Goal: Check status: Check status

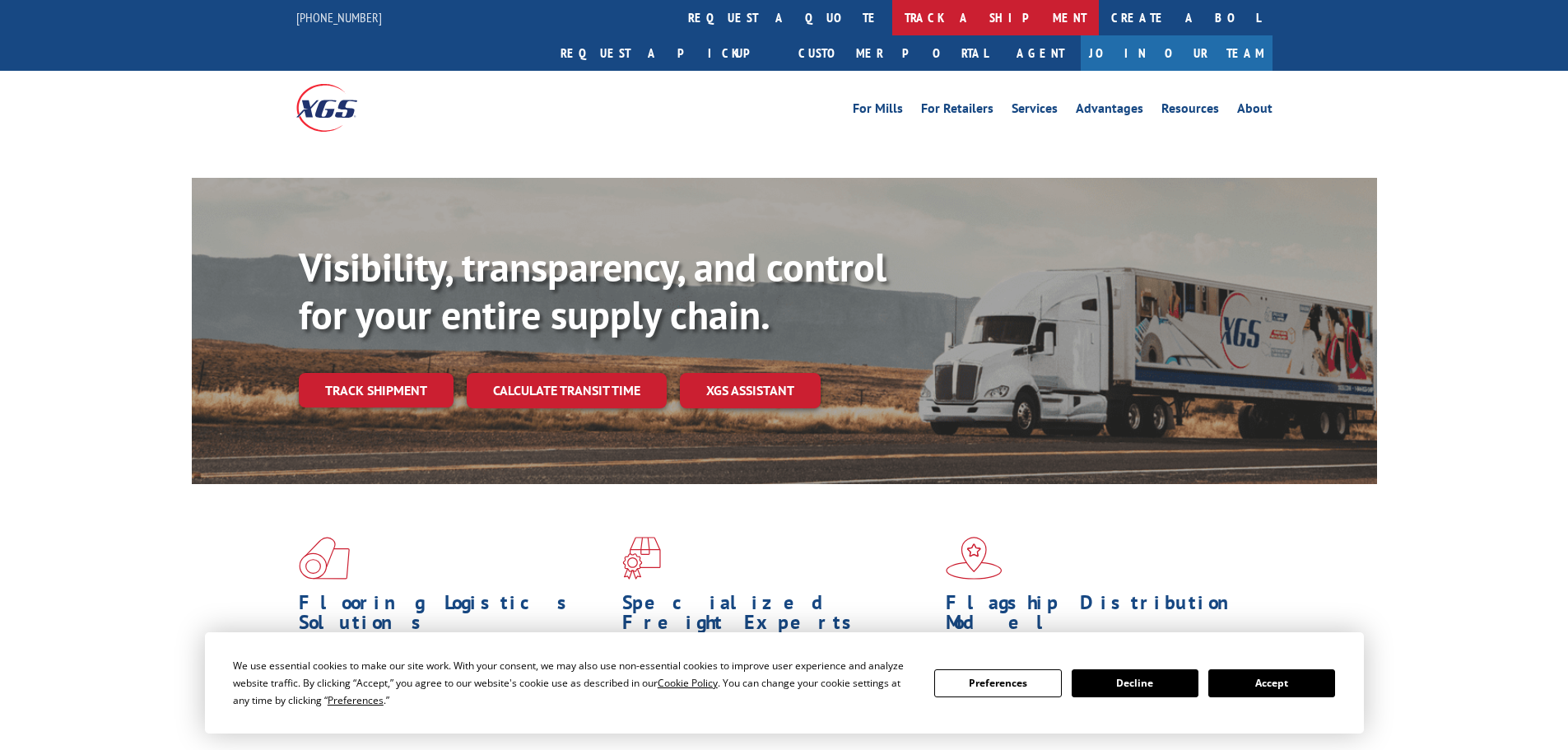
click at [892, 26] on link "track a shipment" at bounding box center [995, 17] width 206 height 35
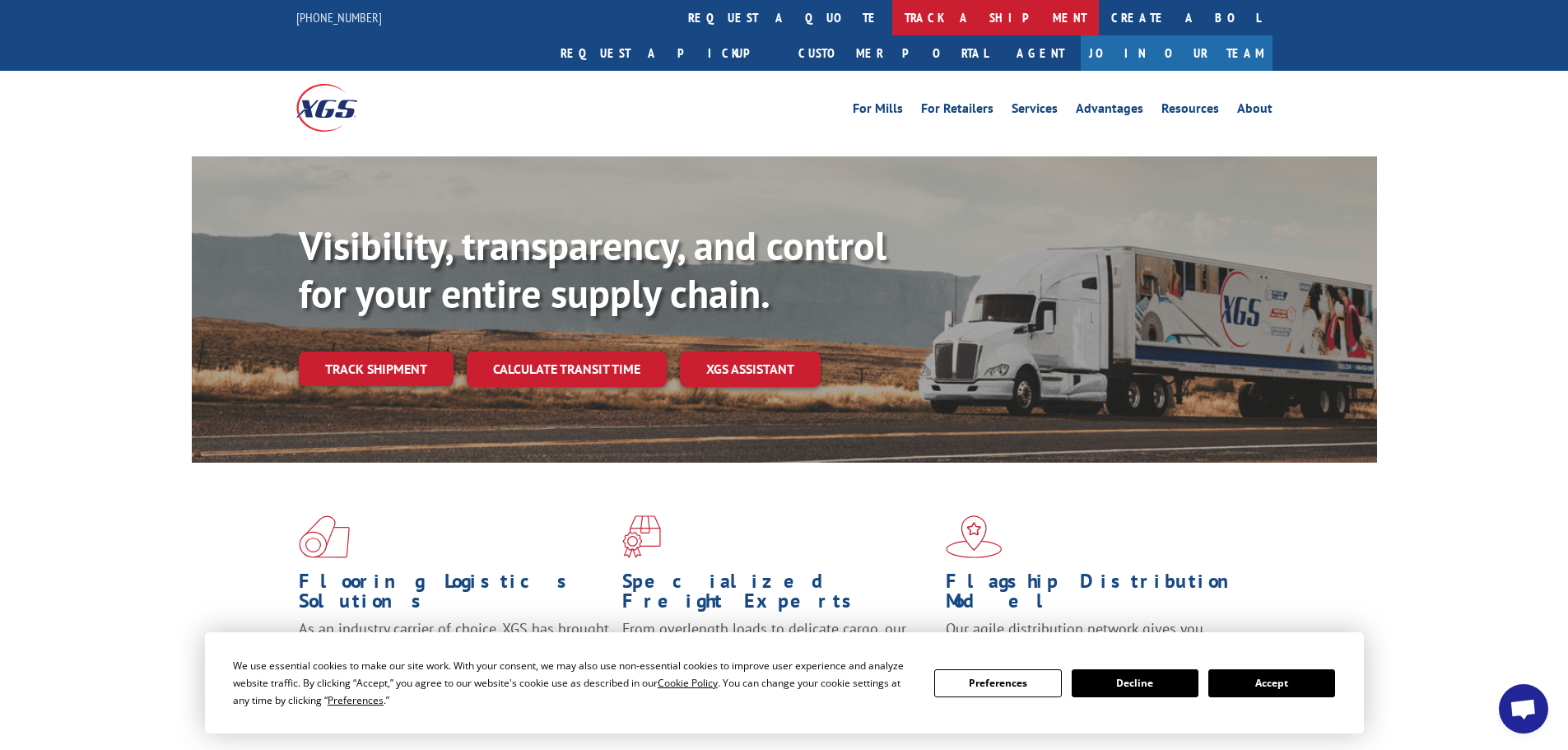
click at [892, 13] on link "track a shipment" at bounding box center [995, 17] width 206 height 35
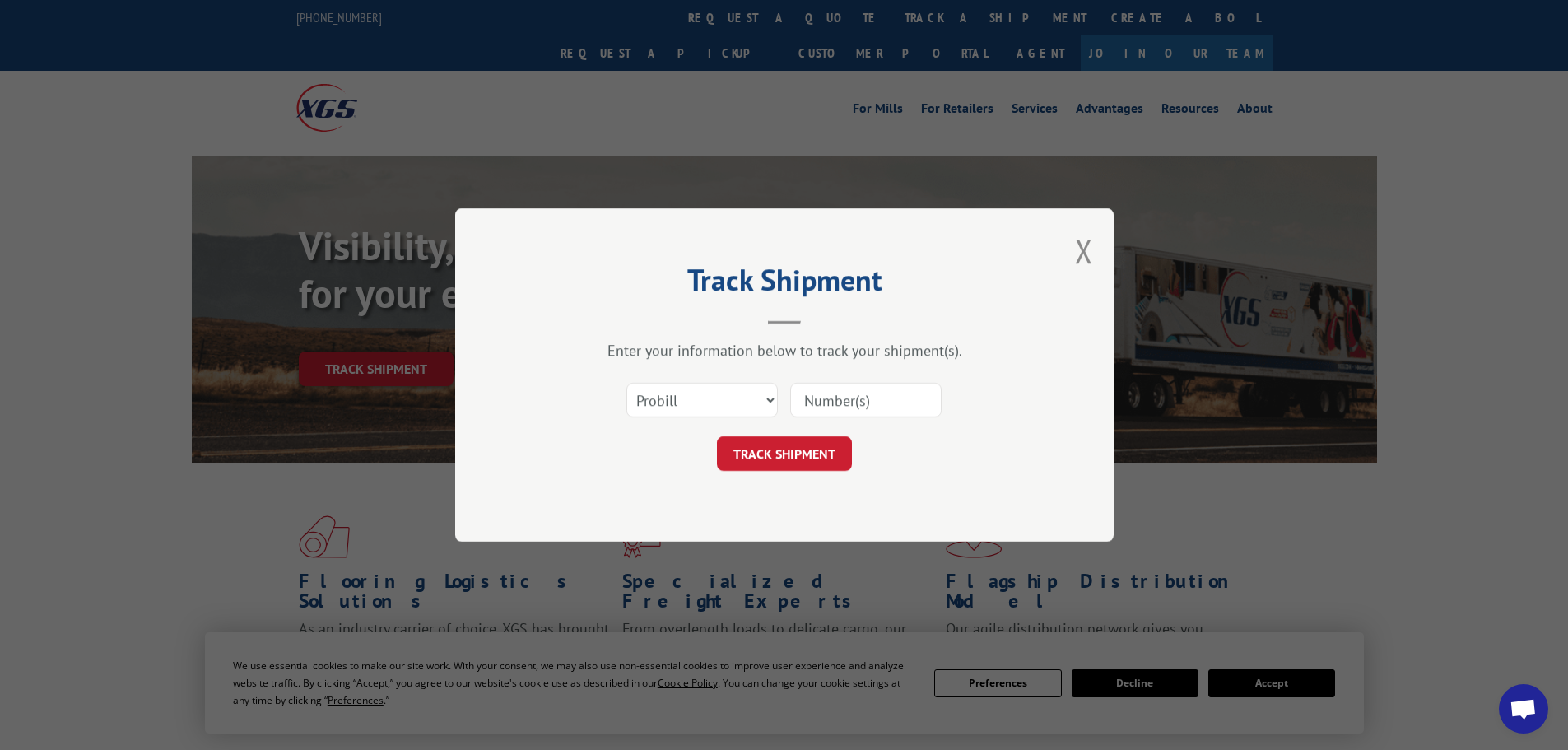
click at [851, 395] on input at bounding box center [865, 400] width 152 height 34
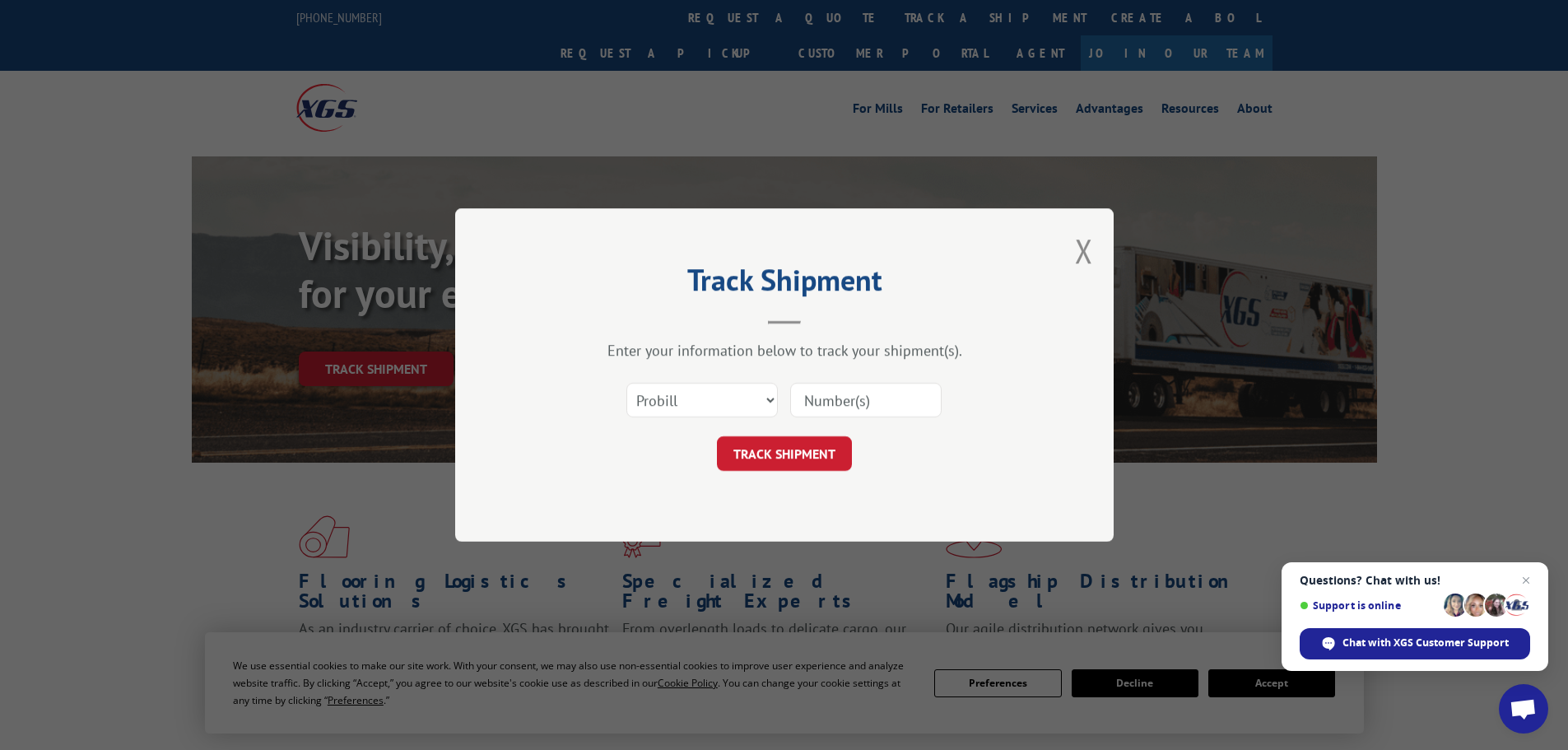
paste input "17523497"
type input "17523497"
click button "TRACK SHIPMENT" at bounding box center [785, 453] width 135 height 34
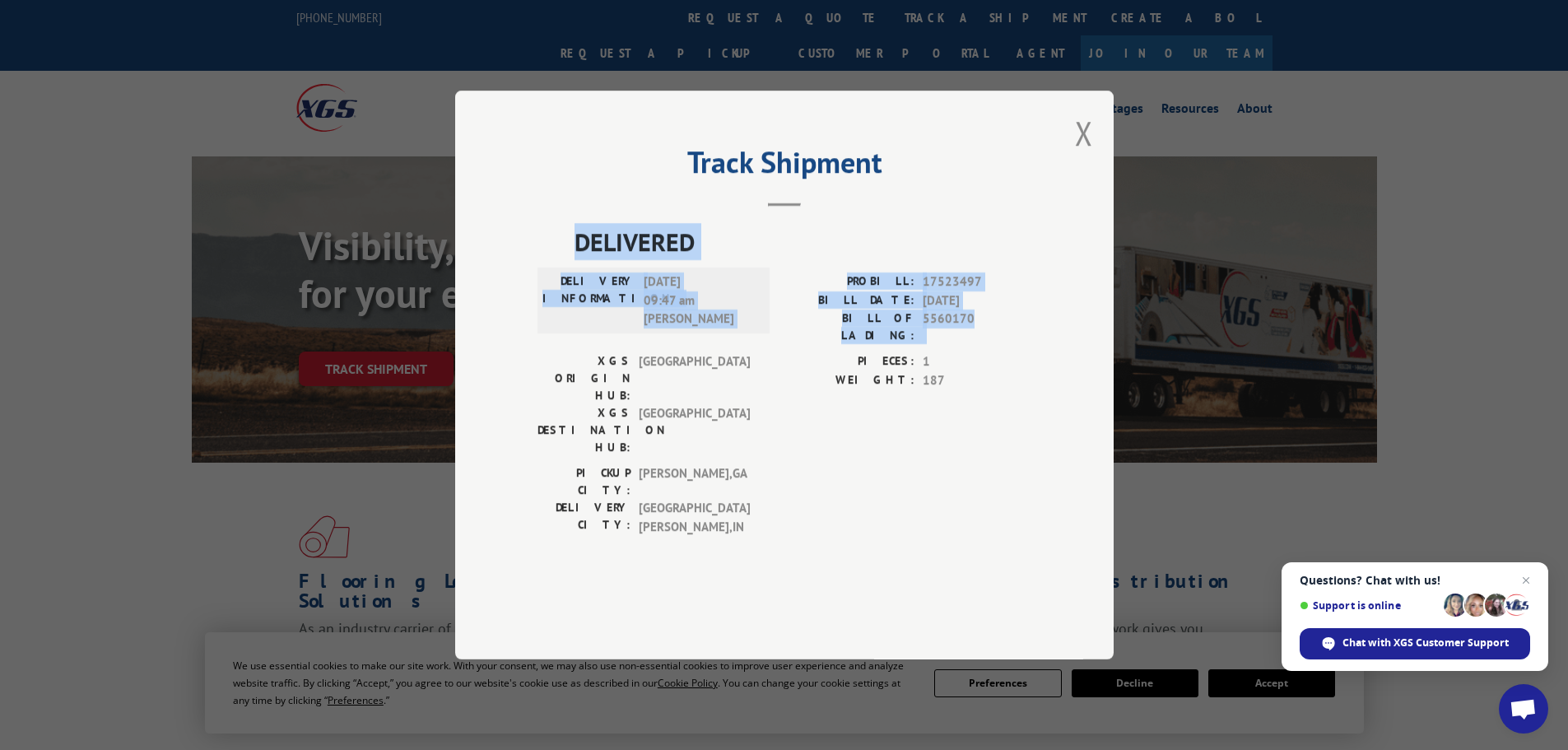
drag, startPoint x: 979, startPoint y: 361, endPoint x: 571, endPoint y: 298, distance: 412.8
click at [571, 298] on div "DELIVERED DELIVERY INFORMATION: [DATE] 09:47 am [PERSON_NAME]: 17523497 BILL DA…" at bounding box center [784, 383] width 494 height 321
copy div "DELIVERED DELIVERY INFORMATION: [DATE] 09:47 am [PERSON_NAME]: 17523497 BILL DA…"
click at [1087, 155] on button "Close modal" at bounding box center [1084, 133] width 18 height 44
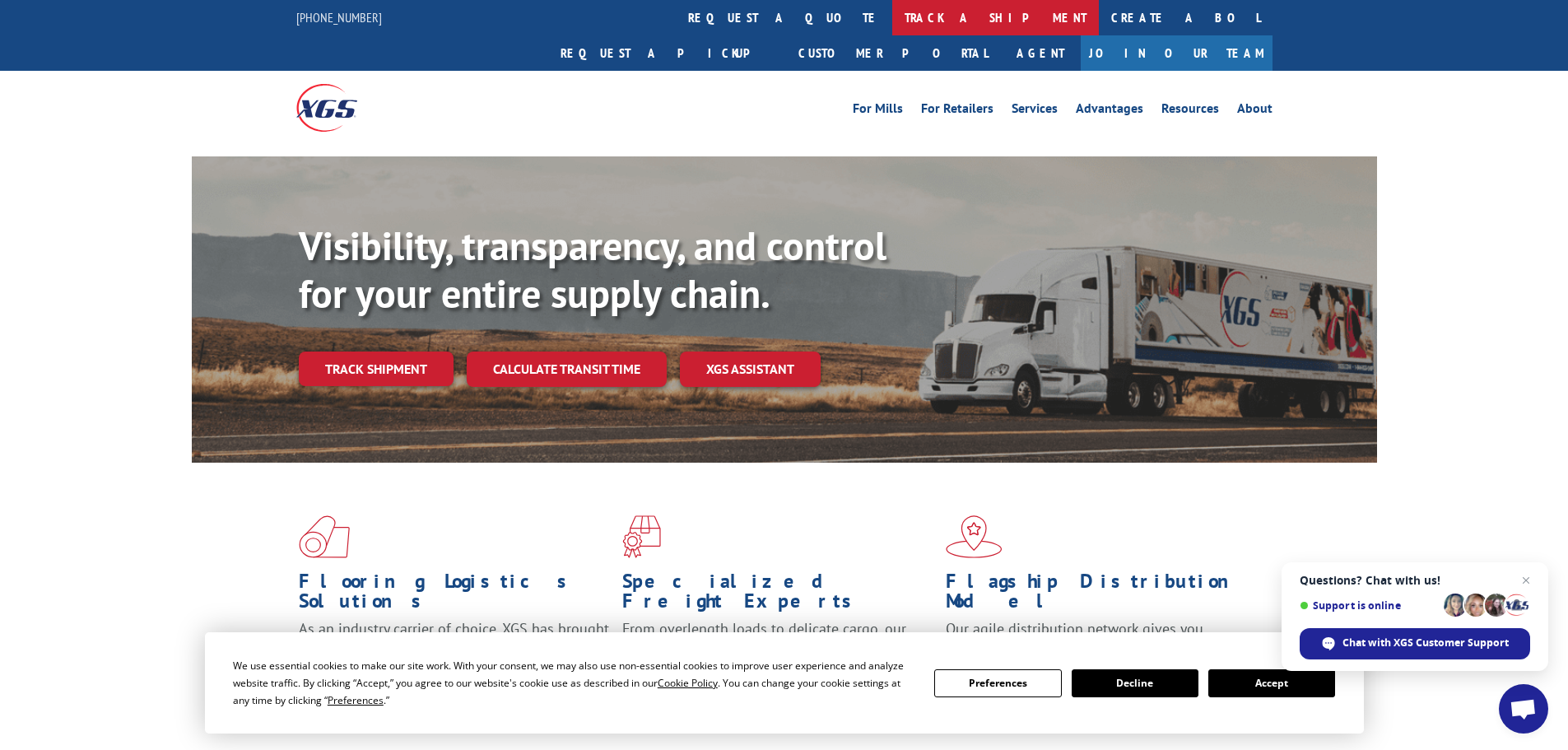
click at [892, 21] on link "track a shipment" at bounding box center [995, 17] width 206 height 35
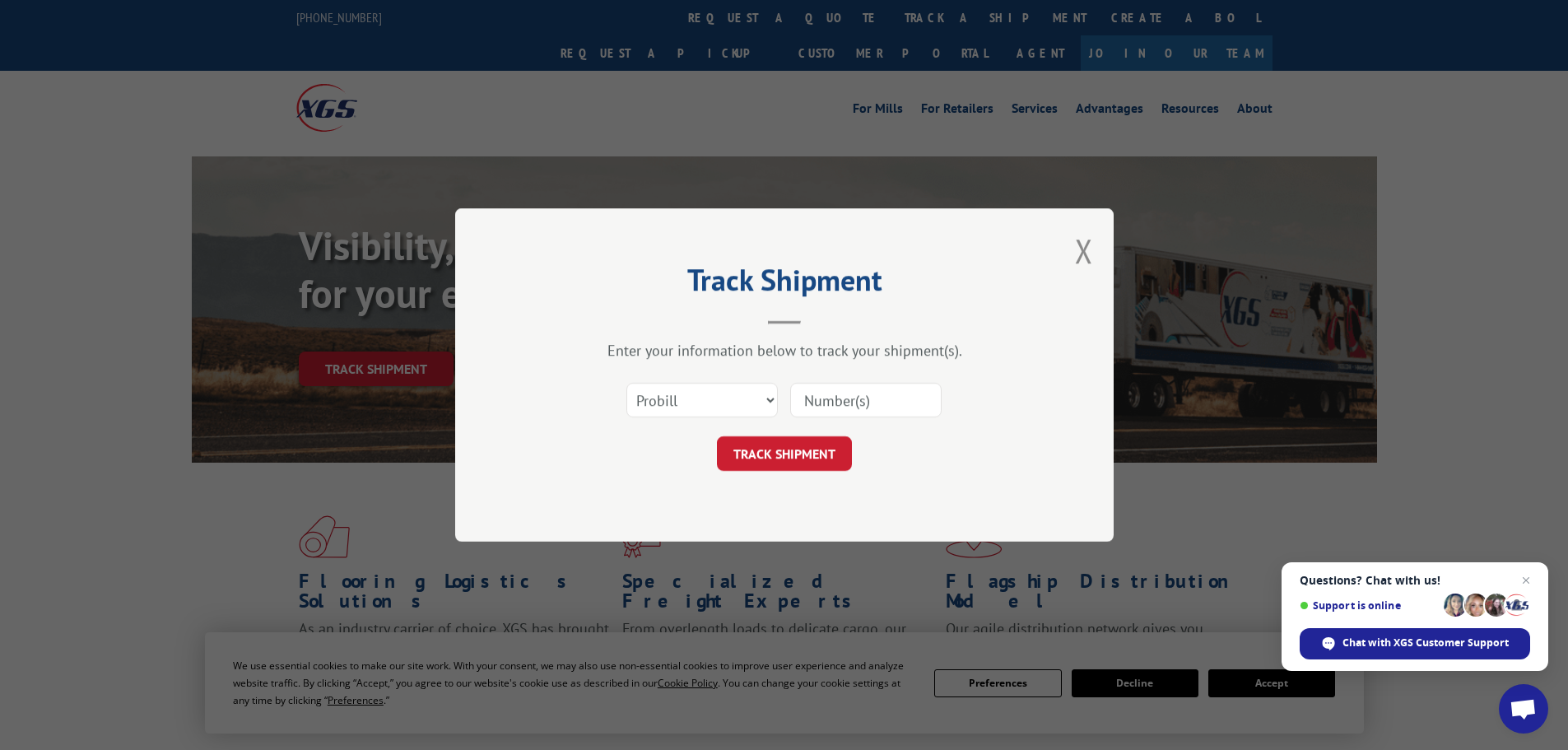
click at [848, 399] on input at bounding box center [865, 400] width 152 height 34
paste input "17523757"
type input "17523757"
click at [717, 436] on button "TRACK SHIPMENT" at bounding box center [785, 453] width 135 height 34
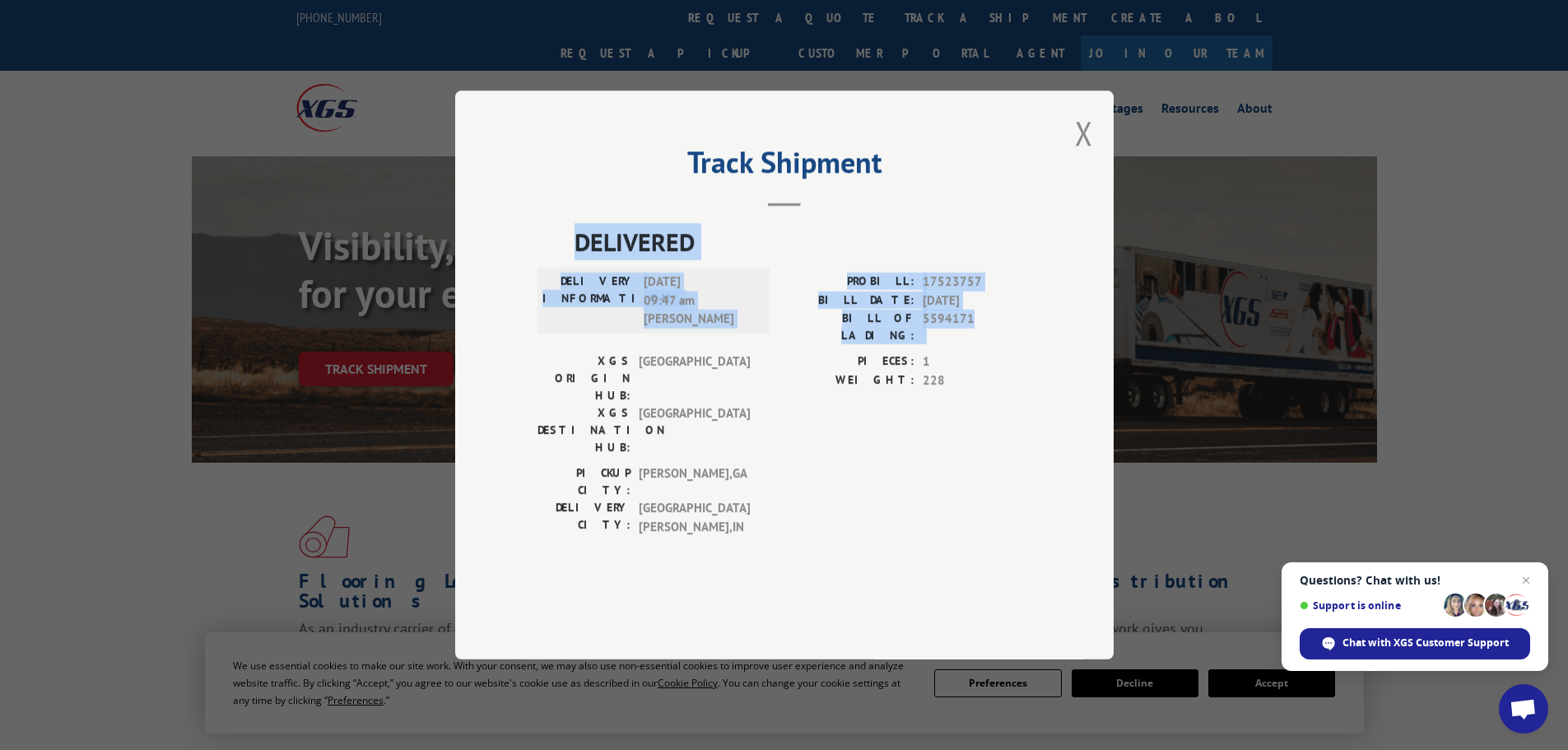
drag, startPoint x: 979, startPoint y: 358, endPoint x: 573, endPoint y: 287, distance: 412.2
click at [573, 287] on div "DELIVERED DELIVERY INFORMATION: [DATE] 09:47 am [PERSON_NAME]: 17523757 BILL DA…" at bounding box center [784, 383] width 494 height 321
copy div "DELIVERED DELIVERY INFORMATION: [DATE] 09:47 am [PERSON_NAME]: 17523757 BILL DA…"
